Goal: Information Seeking & Learning: Understand process/instructions

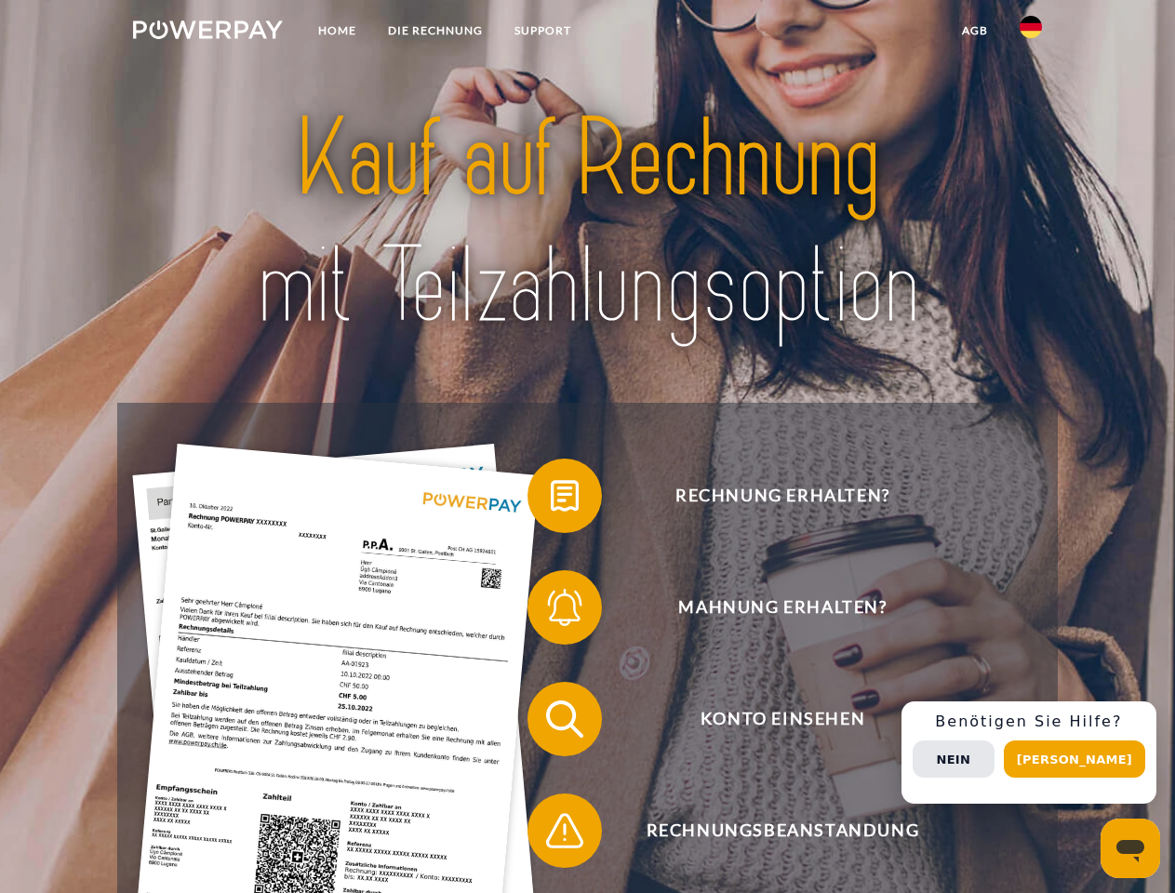
click at [207, 33] on img at bounding box center [208, 29] width 150 height 19
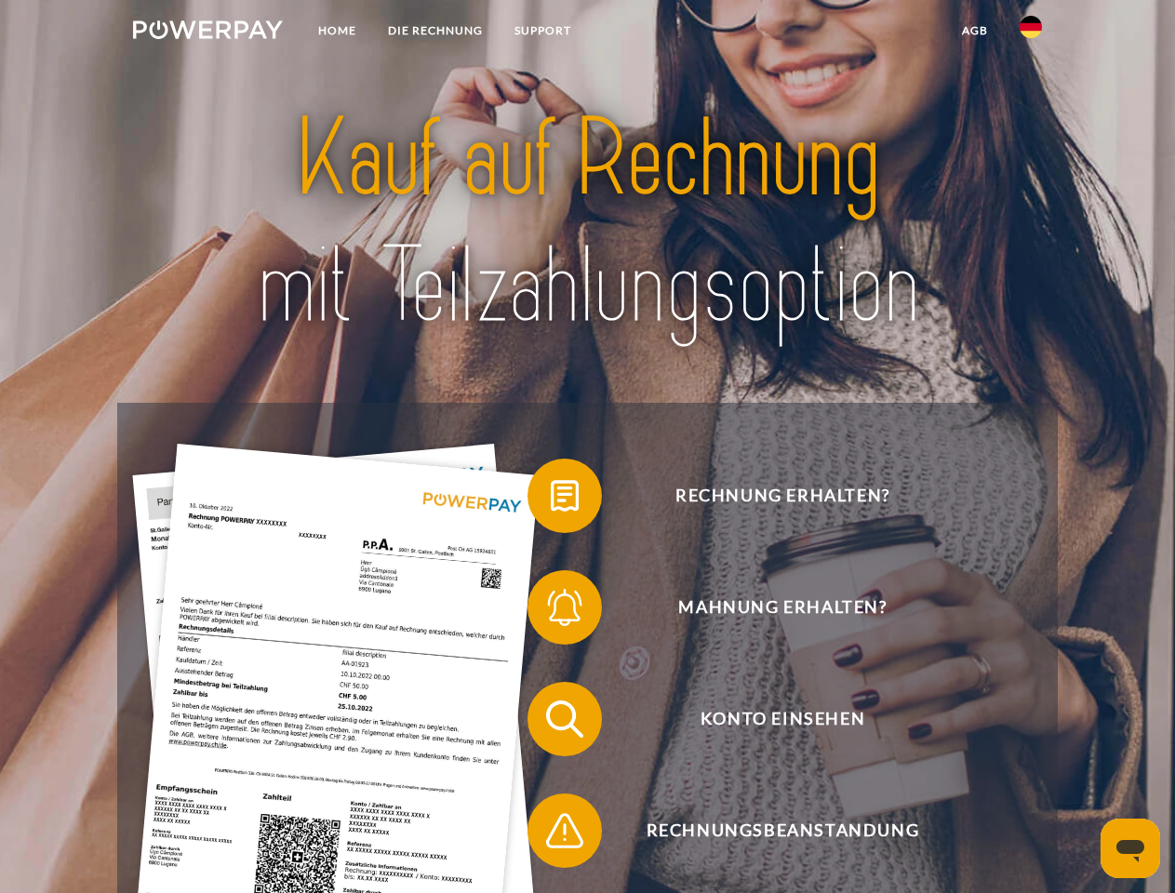
click at [1031, 33] on img at bounding box center [1031, 27] width 22 height 22
click at [974, 31] on link "agb" at bounding box center [975, 30] width 58 height 33
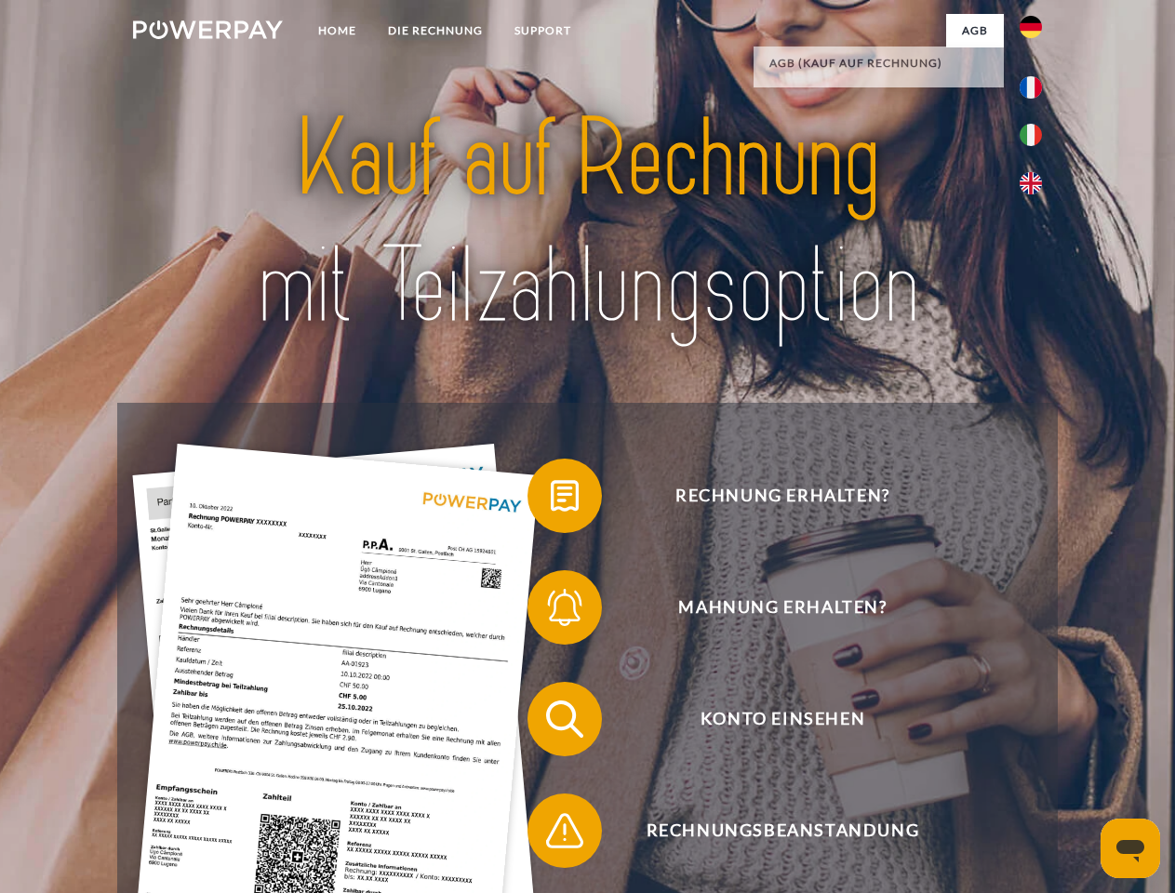
click at [551, 500] on span at bounding box center [536, 495] width 93 height 93
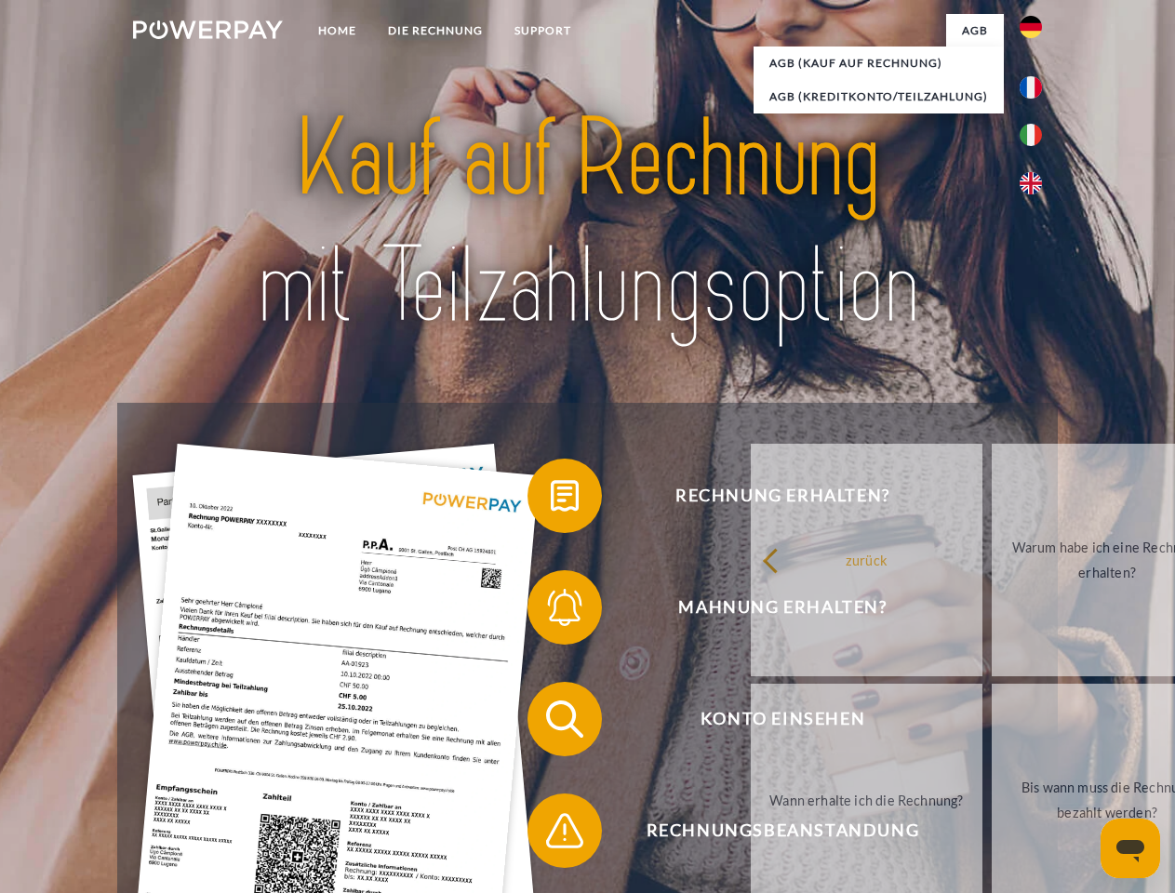
click at [551, 611] on div "Rechnung erhalten? Mahnung erhalten? Konto einsehen" at bounding box center [587, 775] width 940 height 744
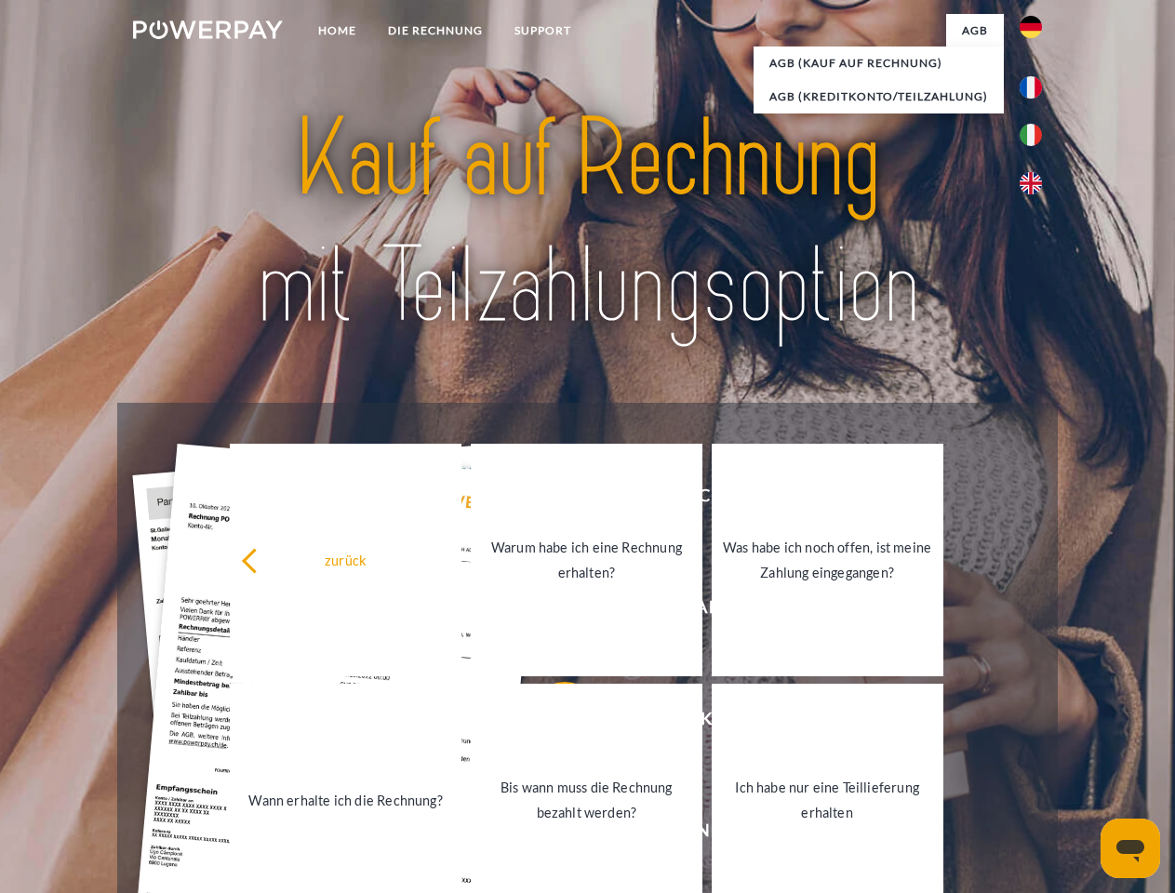
click at [551, 723] on link "Bis wann muss die Rechnung bezahlt werden?" at bounding box center [587, 800] width 232 height 233
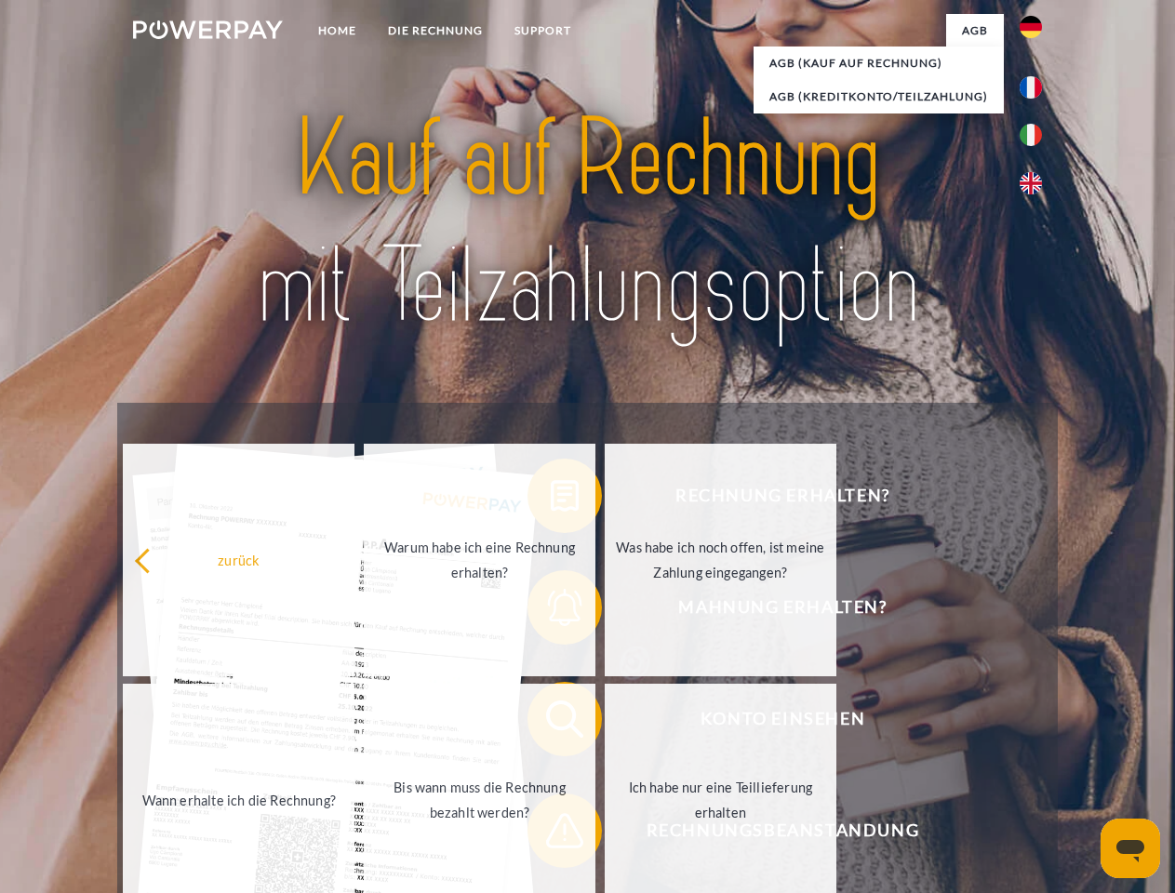
click at [551, 835] on span at bounding box center [536, 830] width 93 height 93
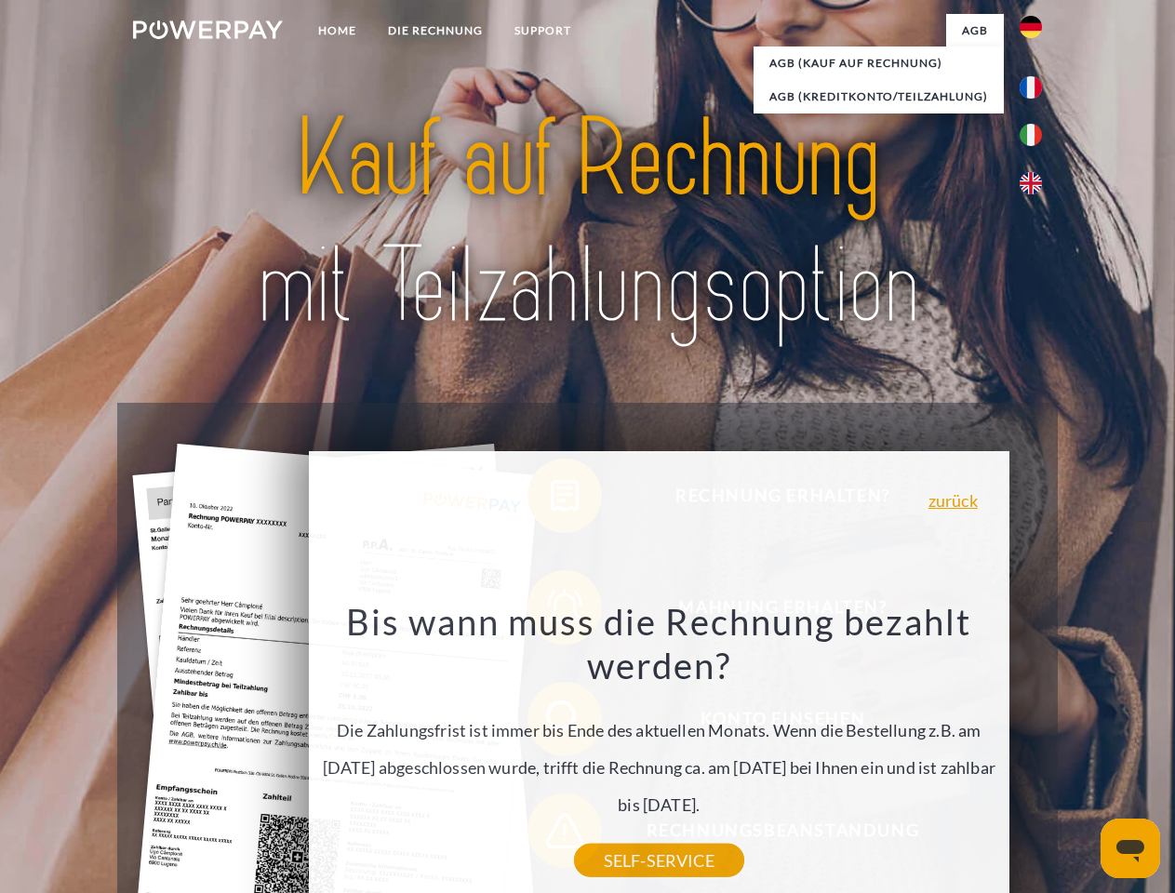
click at [1036, 753] on div "Rechnung erhalten? Mahnung erhalten? Konto einsehen" at bounding box center [587, 775] width 940 height 744
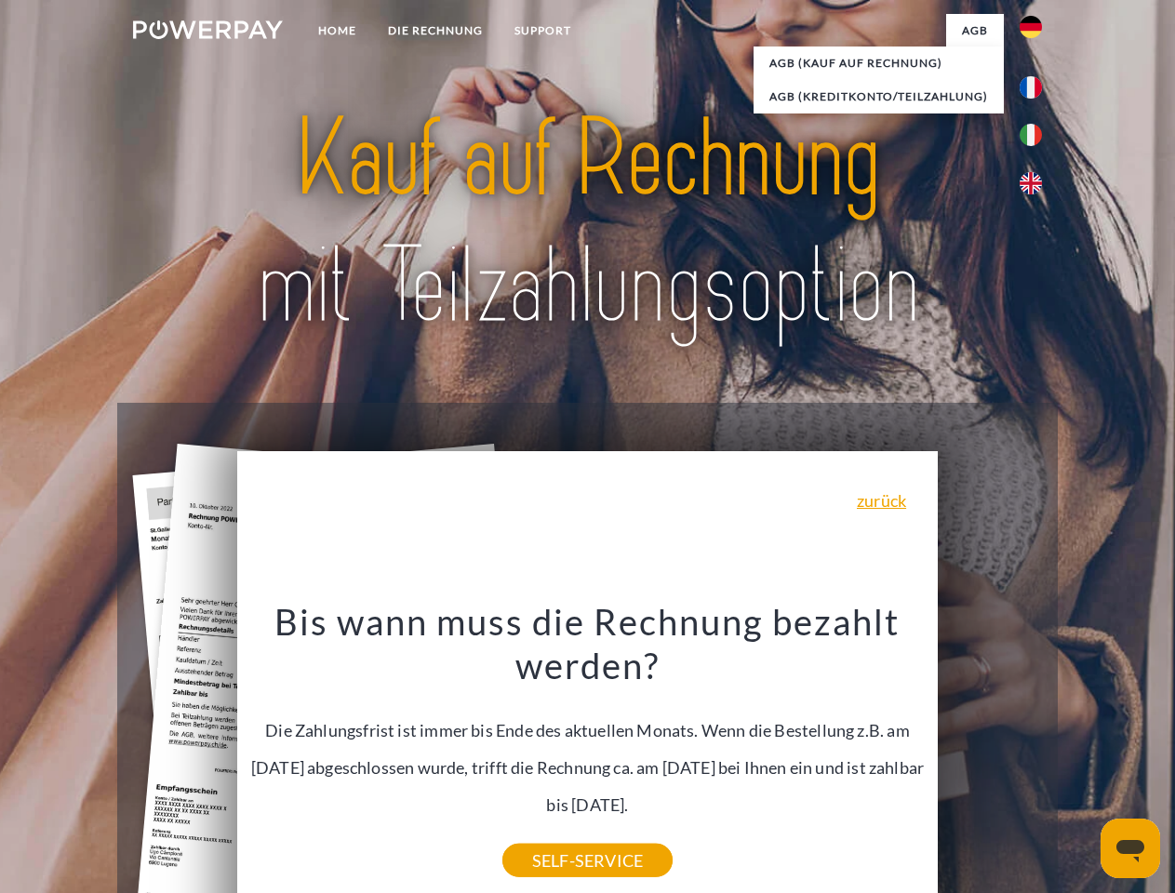
click at [990, 756] on span "Konto einsehen" at bounding box center [783, 719] width 456 height 74
click at [1081, 759] on header "Home DIE RECHNUNG SUPPORT" at bounding box center [587, 642] width 1175 height 1285
